Goal: Transaction & Acquisition: Purchase product/service

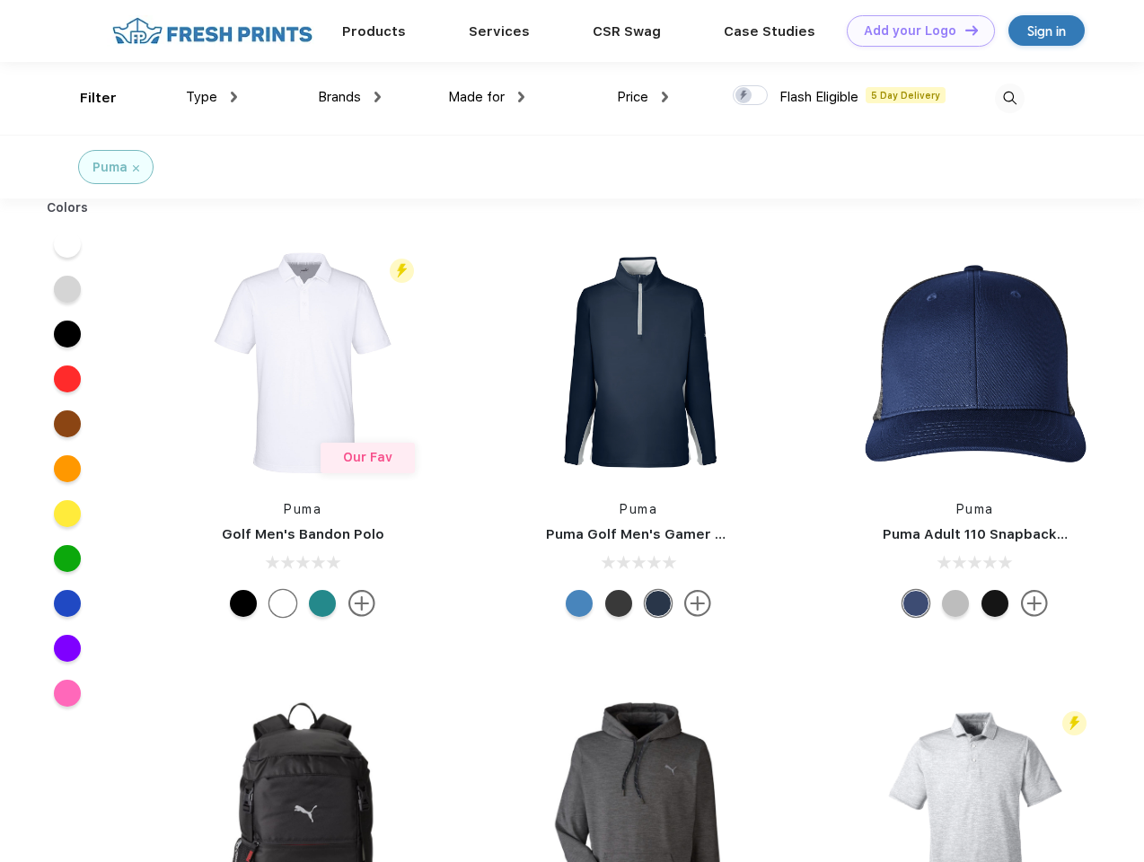
click at [914, 31] on link "Add your Logo Design Tool" at bounding box center [921, 30] width 148 height 31
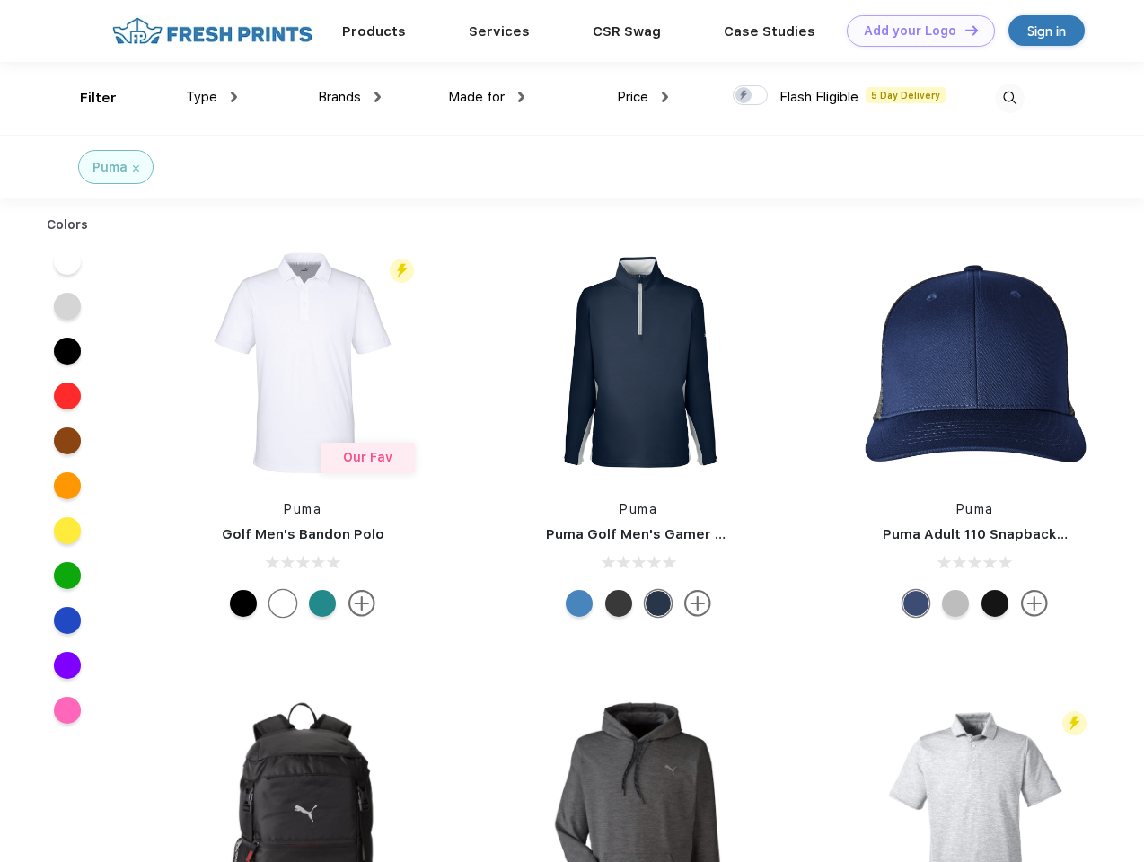
click at [0, 0] on div "Design Tool" at bounding box center [0, 0] width 0 height 0
click at [964, 30] on link "Add your Logo Design Tool" at bounding box center [921, 30] width 148 height 31
click at [86, 98] on div "Filter" at bounding box center [98, 98] width 37 height 21
click at [212, 97] on span "Type" at bounding box center [201, 97] width 31 height 16
click at [349, 97] on span "Brands" at bounding box center [339, 97] width 43 height 16
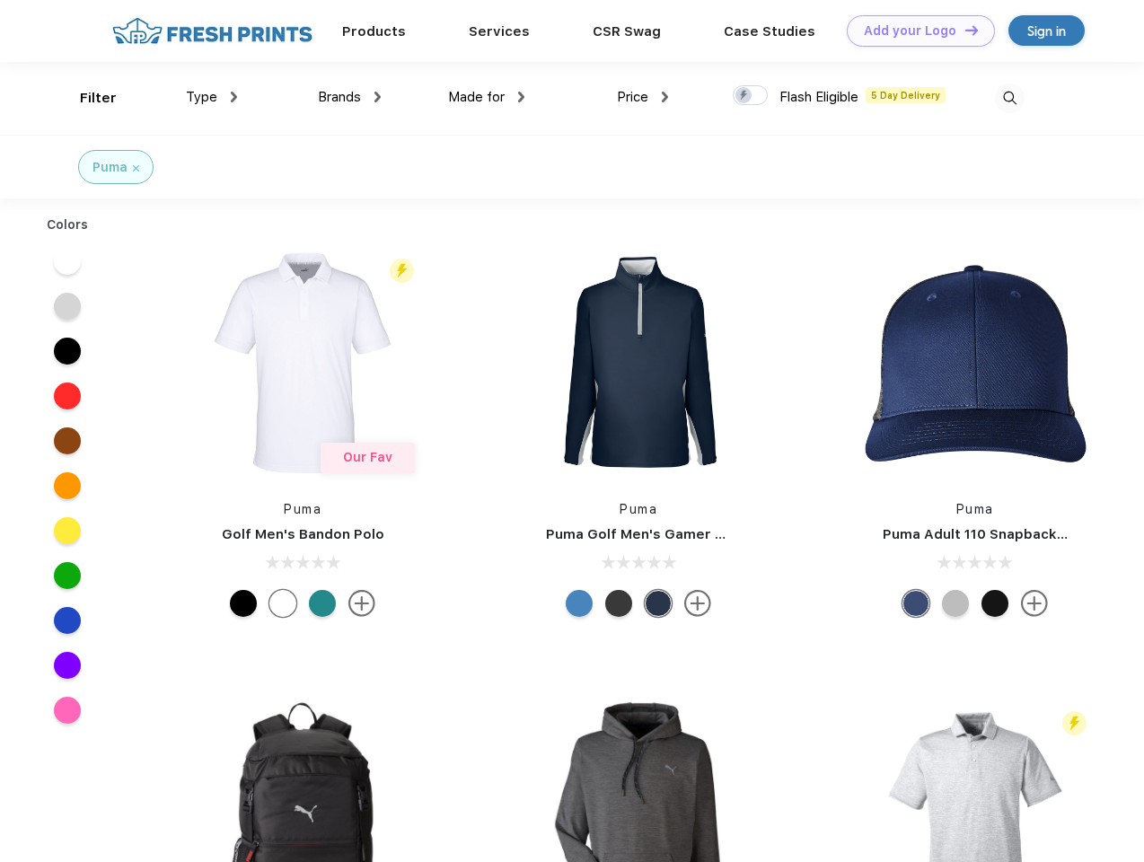
click at [487, 97] on span "Made for" at bounding box center [476, 97] width 57 height 16
click at [643, 97] on span "Price" at bounding box center [632, 97] width 31 height 16
click at [751, 96] on div at bounding box center [750, 95] width 35 height 20
click at [744, 96] on input "checkbox" at bounding box center [739, 90] width 12 height 12
click at [1009, 98] on img at bounding box center [1010, 99] width 30 height 30
